Goal: Information Seeking & Learning: Find contact information

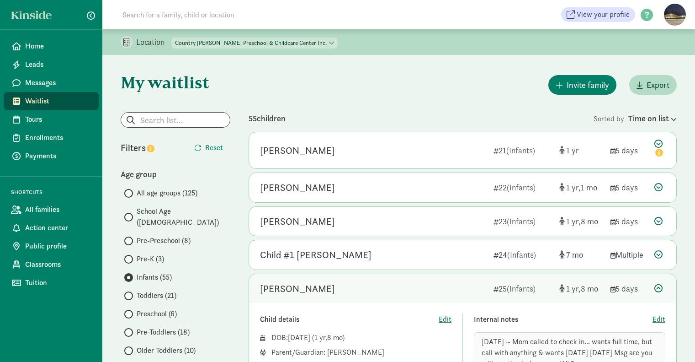
scroll to position [107, 0]
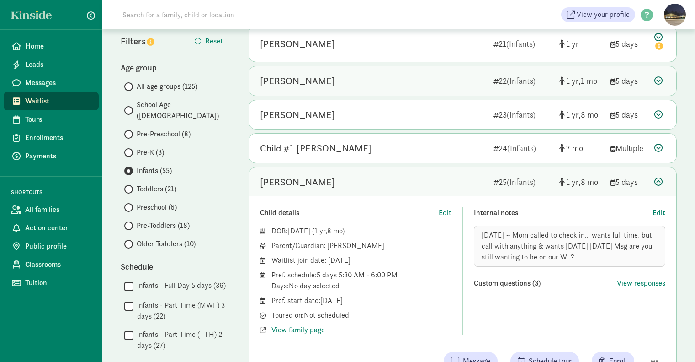
click at [354, 77] on div "[PERSON_NAME]" at bounding box center [373, 81] width 226 height 15
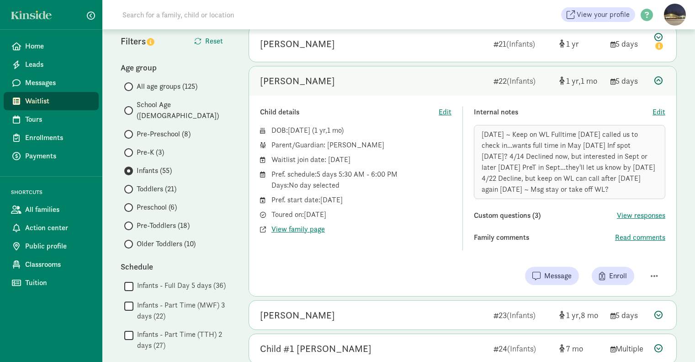
click at [289, 79] on div "[PERSON_NAME]" at bounding box center [297, 81] width 75 height 15
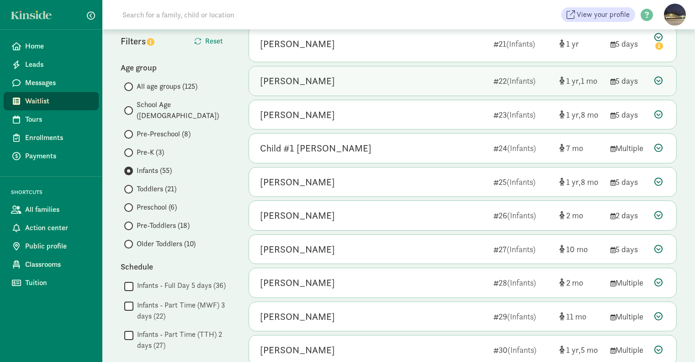
click at [289, 79] on div "[PERSON_NAME]" at bounding box center [297, 81] width 75 height 15
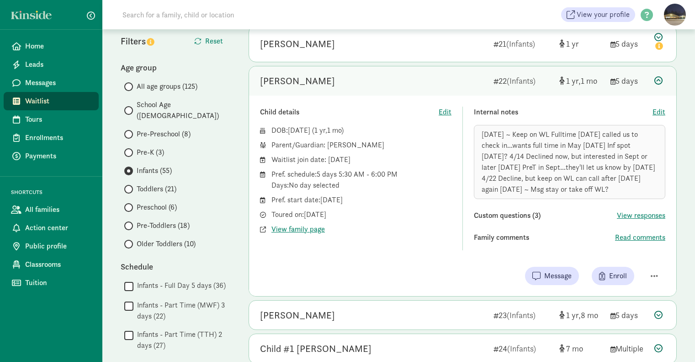
click at [510, 237] on div "Family comments" at bounding box center [544, 237] width 141 height 11
click at [655, 274] on span "button" at bounding box center [654, 276] width 7 height 8
click at [584, 206] on div "Internal notes Edit [DATE] ~ Keep on WL Fulltime [DATE] called us to check in..…" at bounding box center [570, 179] width 192 height 144
click at [635, 216] on span "View responses" at bounding box center [641, 215] width 48 height 11
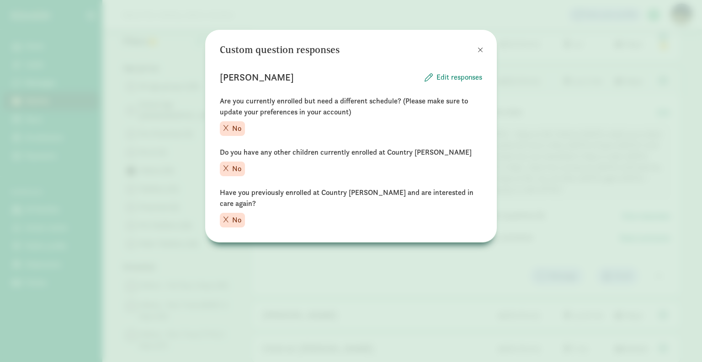
click at [544, 217] on div "Custom question responses [PERSON_NAME] Edit responses Are you currently enroll…" at bounding box center [351, 181] width 702 height 362
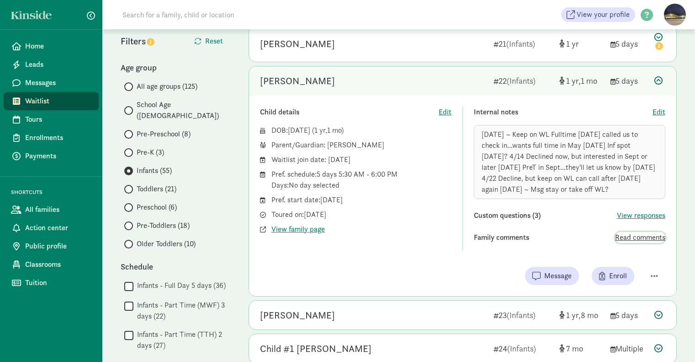
click at [620, 235] on span "Read comments" at bounding box center [640, 237] width 50 height 11
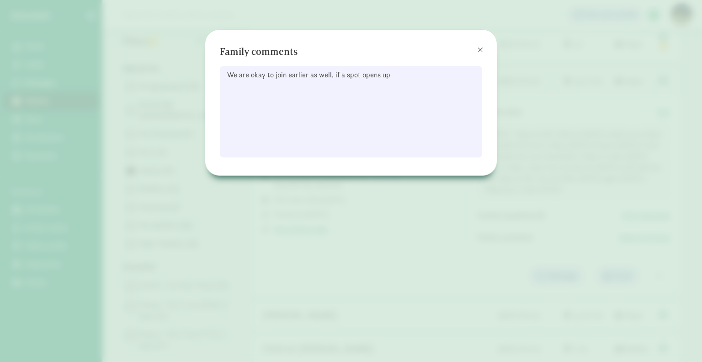
click at [564, 233] on div "Family comments We are okay to join earlier as well, if a spot opens up" at bounding box center [351, 181] width 702 height 362
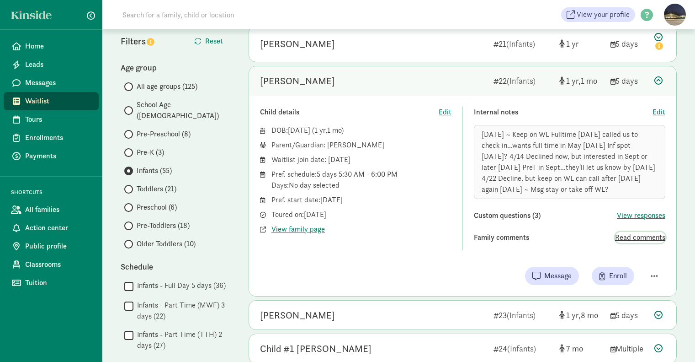
click at [648, 236] on span "Read comments" at bounding box center [640, 237] width 50 height 11
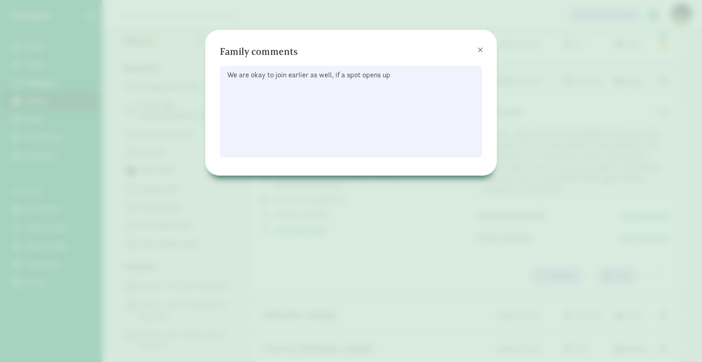
click at [604, 210] on div "Family comments We are okay to join earlier as well, if a spot opens up" at bounding box center [351, 181] width 702 height 362
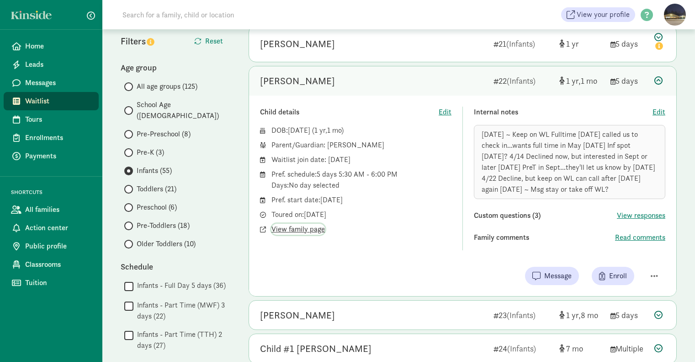
click at [304, 230] on span "View family page" at bounding box center [298, 229] width 53 height 11
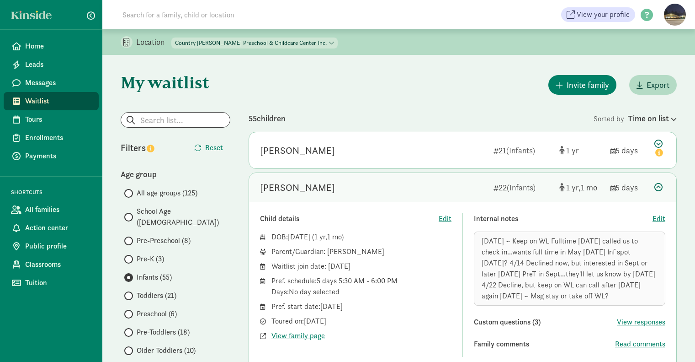
click at [49, 98] on span "Waitlist" at bounding box center [58, 101] width 66 height 11
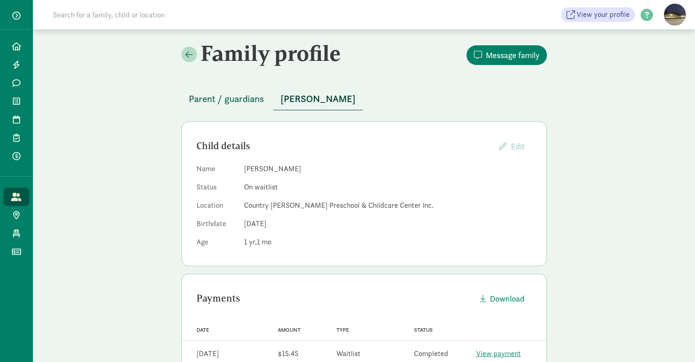
click at [240, 106] on button "Parent / guardians" at bounding box center [227, 99] width 90 height 22
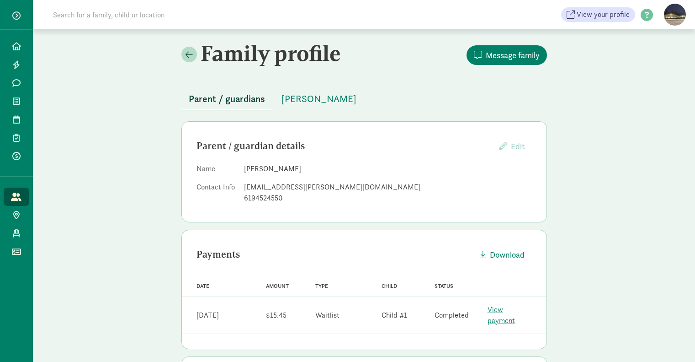
click at [274, 188] on div "valay.raval@yahoo.com" at bounding box center [388, 187] width 288 height 11
copy dd "valay.raval@yahoo.com"
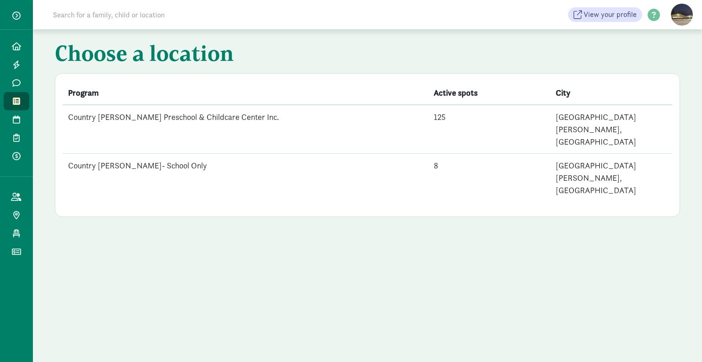
click at [157, 14] on input at bounding box center [176, 14] width 256 height 18
click at [186, 121] on td "Country [PERSON_NAME] Preschool & Childcare Center Inc." at bounding box center [246, 129] width 366 height 49
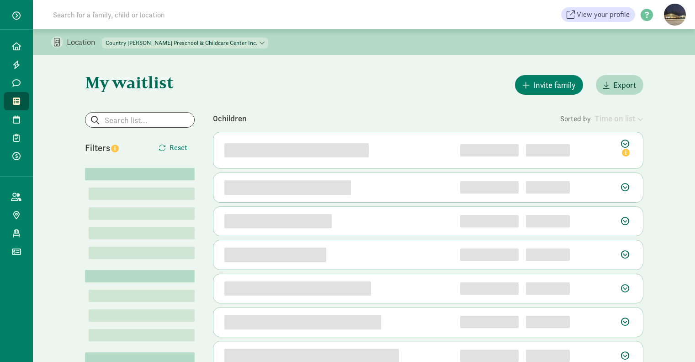
click at [186, 19] on input at bounding box center [176, 14] width 256 height 18
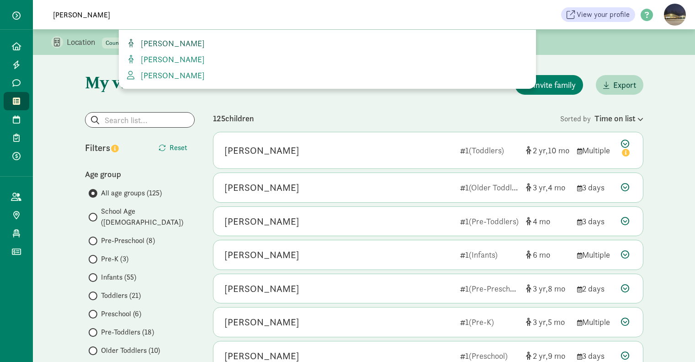
type input "Sauter"
click at [176, 38] on span "Henry Sauter" at bounding box center [171, 43] width 68 height 11
